Goal: Information Seeking & Learning: Find specific fact

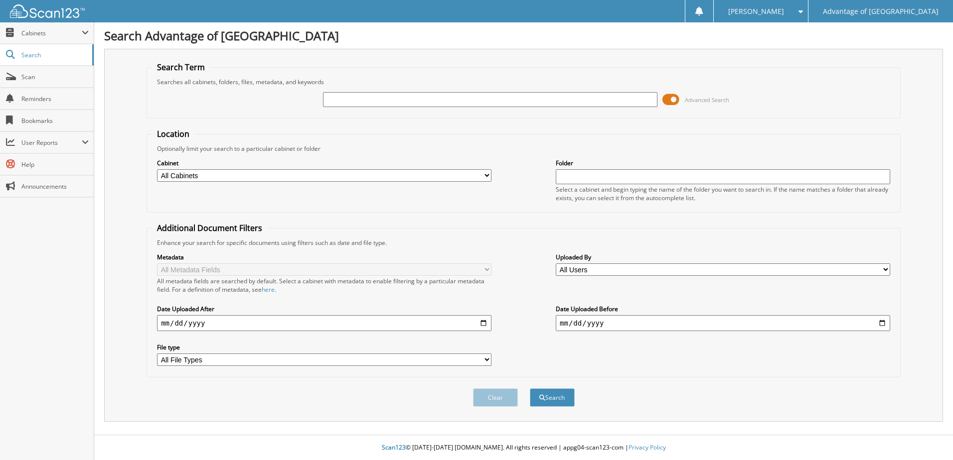
click at [361, 105] on input "text" at bounding box center [490, 99] width 334 height 15
type input "45348"
click at [530, 389] on button "Search" at bounding box center [552, 398] width 45 height 18
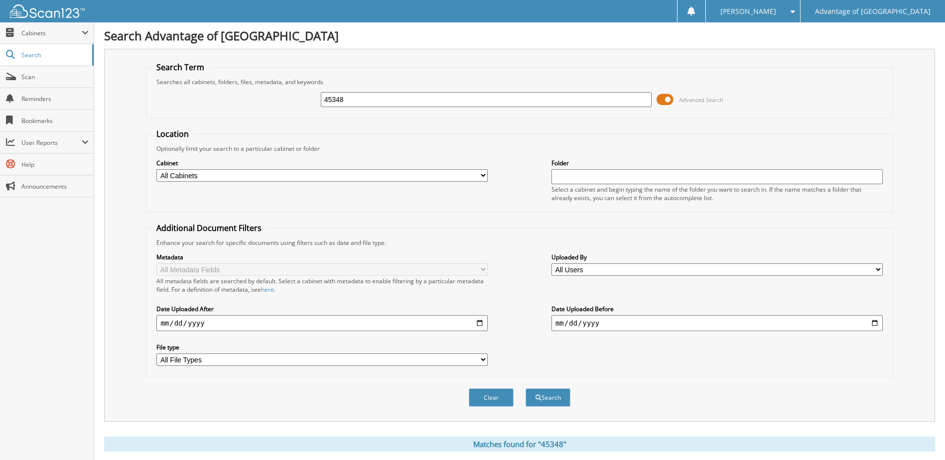
scroll to position [199, 0]
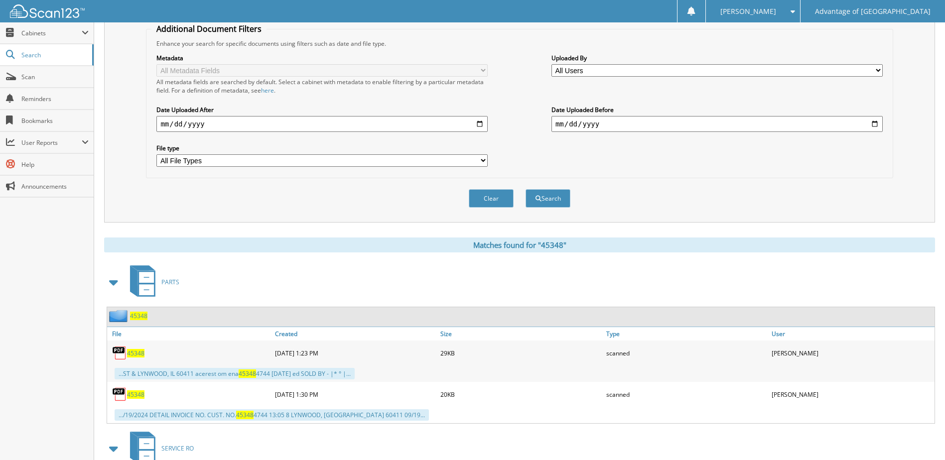
click at [145, 314] on span "45348" at bounding box center [138, 316] width 17 height 8
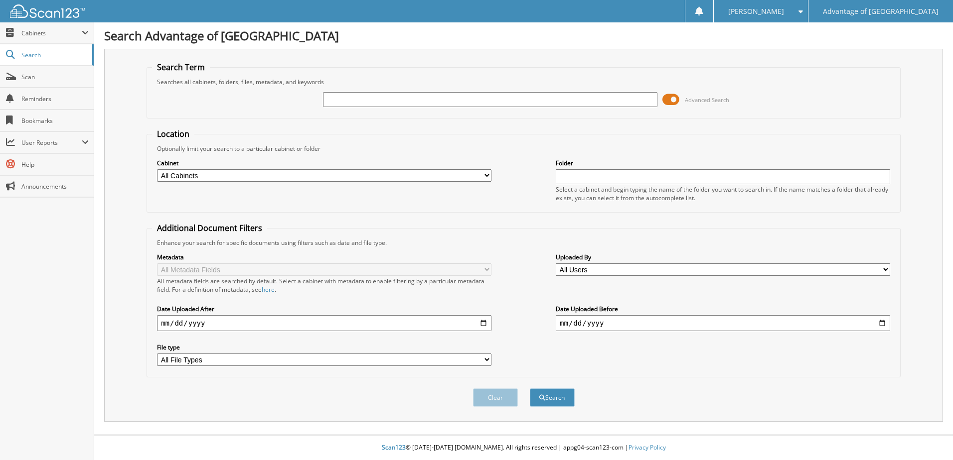
click at [339, 99] on input "text" at bounding box center [490, 99] width 334 height 15
type input "45348"
click at [530, 389] on button "Search" at bounding box center [552, 398] width 45 height 18
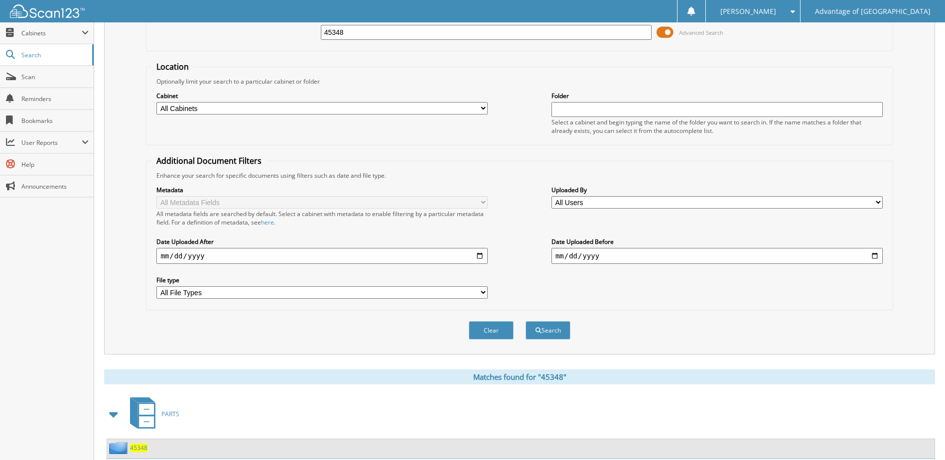
scroll to position [50, 0]
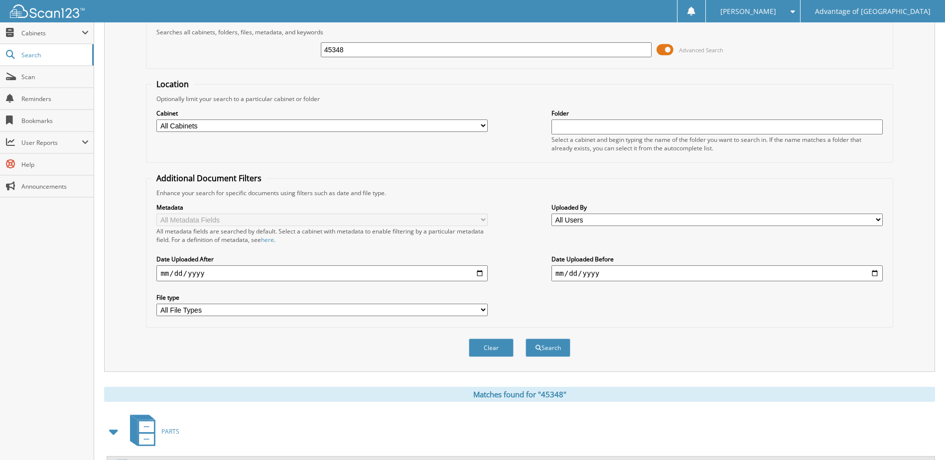
drag, startPoint x: 310, startPoint y: 50, endPoint x: 264, endPoint y: 48, distance: 46.4
click at [265, 49] on div "45348 Advanced Search" at bounding box center [519, 49] width 736 height 27
type input "41723"
click at [526, 339] on button "Search" at bounding box center [548, 348] width 45 height 18
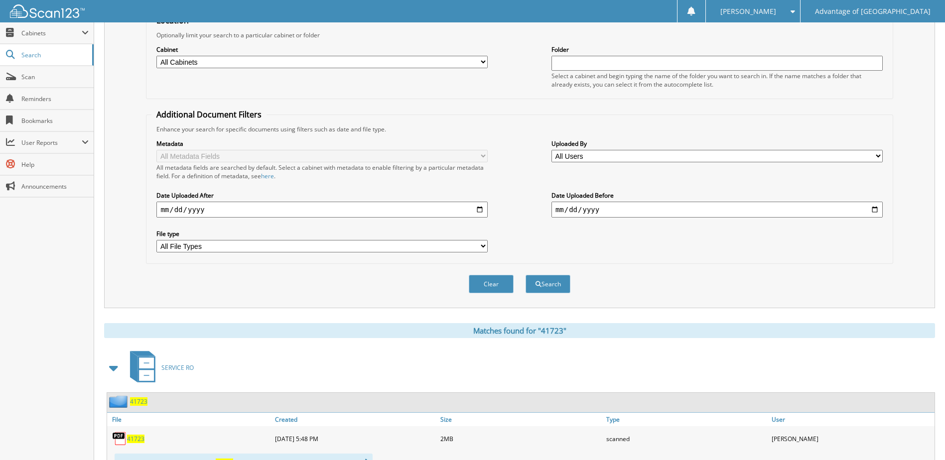
scroll to position [199, 0]
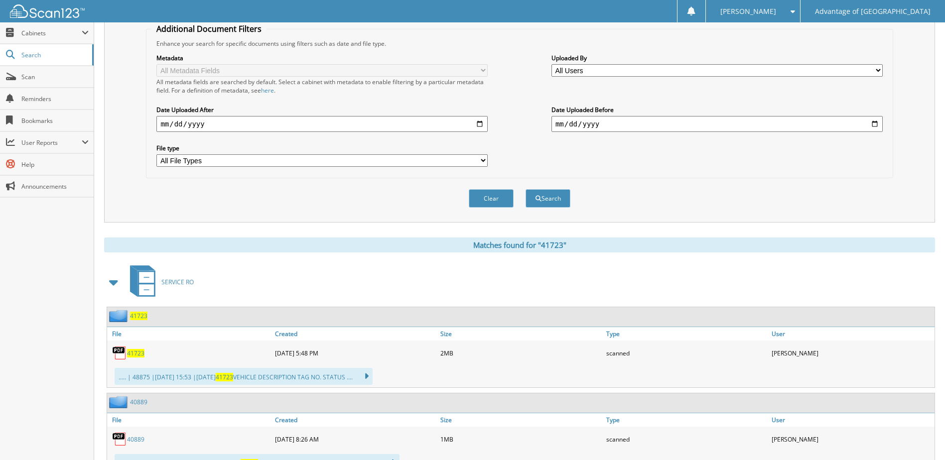
click at [134, 315] on span "41723" at bounding box center [138, 316] width 17 height 8
